Goal: Register for event/course

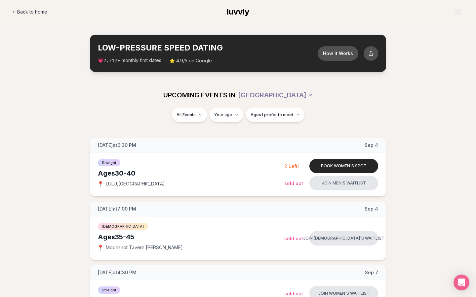
click at [38, 11] on span "Back to home" at bounding box center [32, 12] width 30 height 7
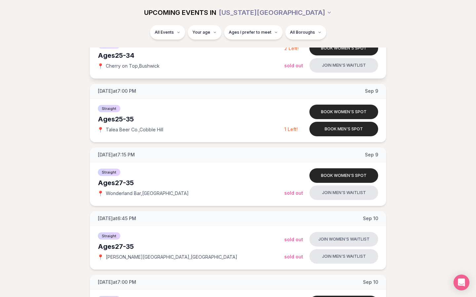
scroll to position [120, 0]
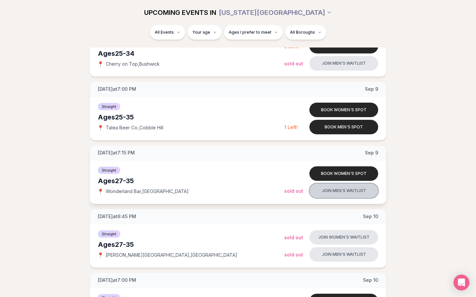
click at [324, 193] on button "Join men's waitlist" at bounding box center [343, 191] width 69 height 15
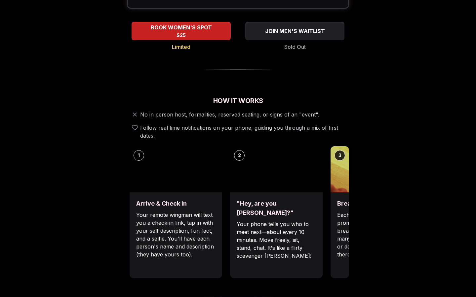
scroll to position [162, 0]
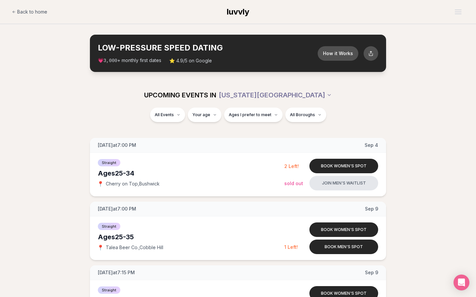
click at [244, 17] on span "luvvly" at bounding box center [238, 12] width 22 height 10
